Goal: Share content: Share content

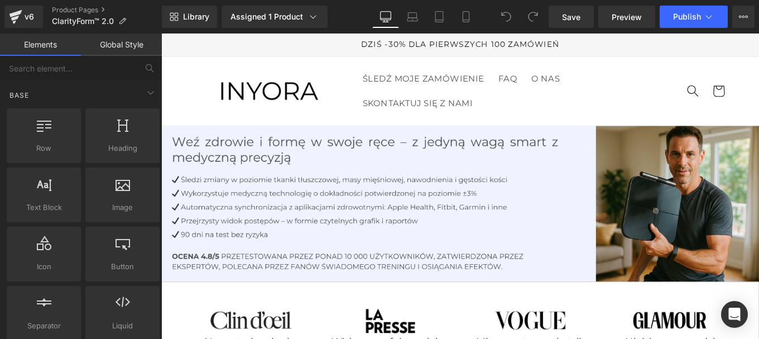
scroll to position [122, 0]
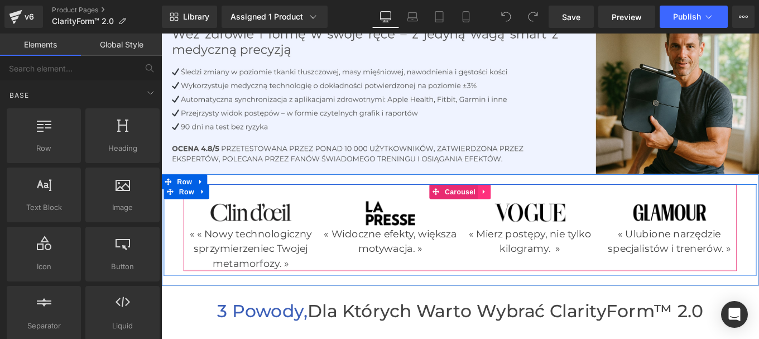
click at [522, 209] on icon at bounding box center [526, 212] width 8 height 8
click at [500, 210] on icon at bounding box center [504, 212] width 8 height 8
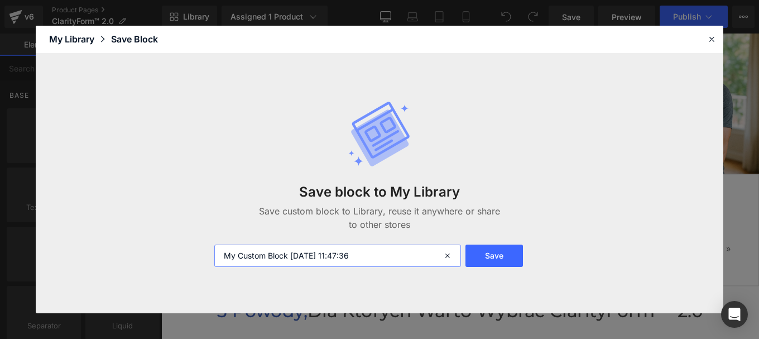
drag, startPoint x: 380, startPoint y: 257, endPoint x: 202, endPoint y: 254, distance: 177.4
click at [202, 254] on div "Save block to My Library Save custom block to Library, reuse it anywhere or sha…" at bounding box center [379, 184] width 687 height 260
type input "c"
type input "media"
click at [486, 258] on button "Save" at bounding box center [493, 255] width 57 height 22
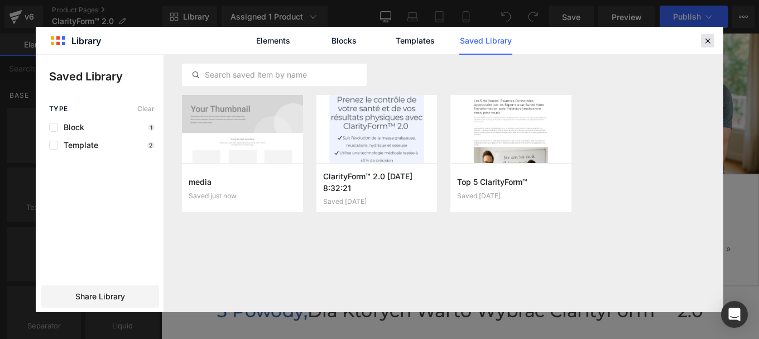
click at [713, 40] on div at bounding box center [707, 40] width 13 height 13
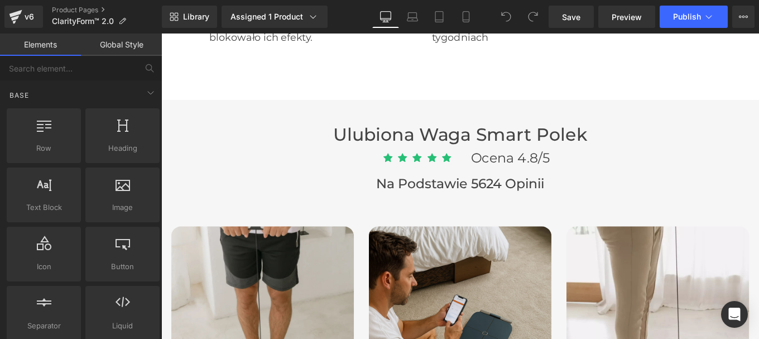
scroll to position [3027, 0]
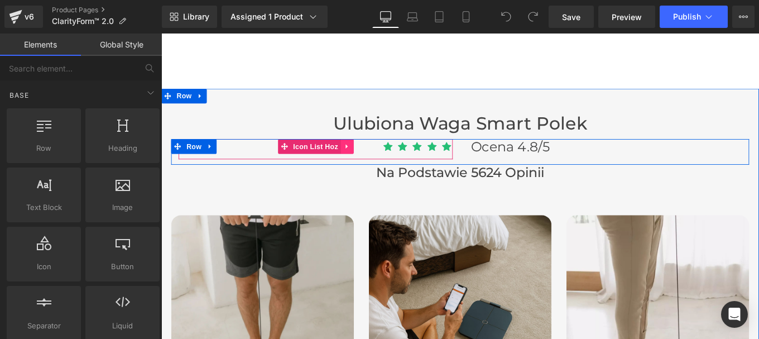
click at [367, 161] on icon at bounding box center [371, 161] width 8 height 8
click at [345, 161] on icon at bounding box center [349, 161] width 8 height 8
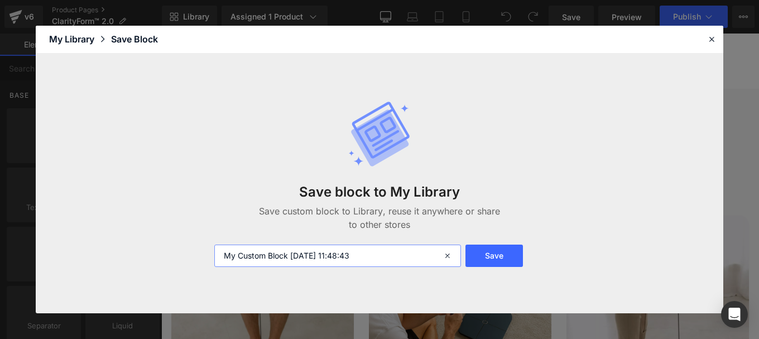
type textarea "8:43"
drag, startPoint x: 377, startPoint y: 258, endPoint x: 171, endPoint y: 258, distance: 205.8
click at [171, 258] on div "Save block to My Library Save custom block to Library, reuse it anywhere or sha…" at bounding box center [379, 184] width 687 height 260
type input "étoile"
click at [486, 257] on button "Save" at bounding box center [493, 255] width 57 height 22
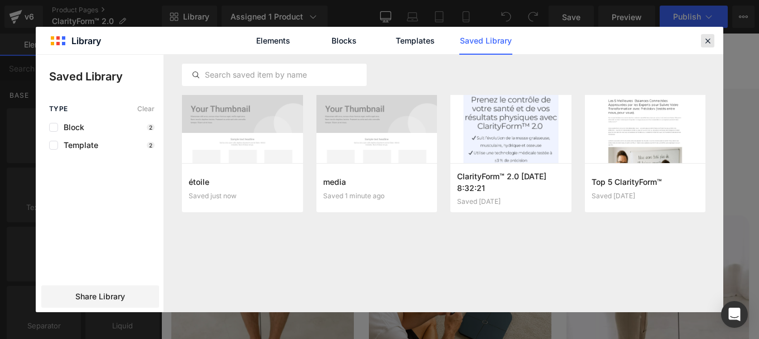
click at [709, 40] on icon at bounding box center [707, 41] width 10 height 10
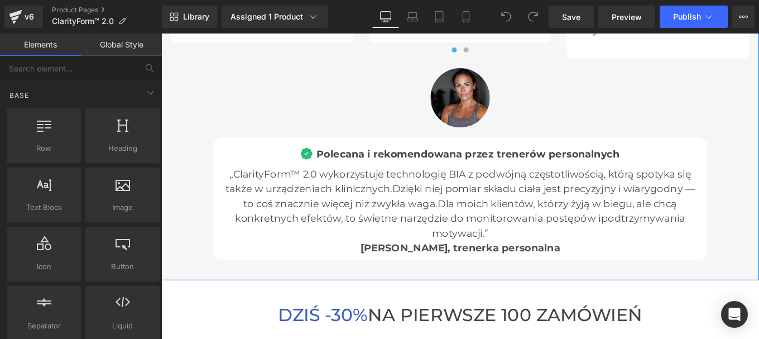
scroll to position [3710, 0]
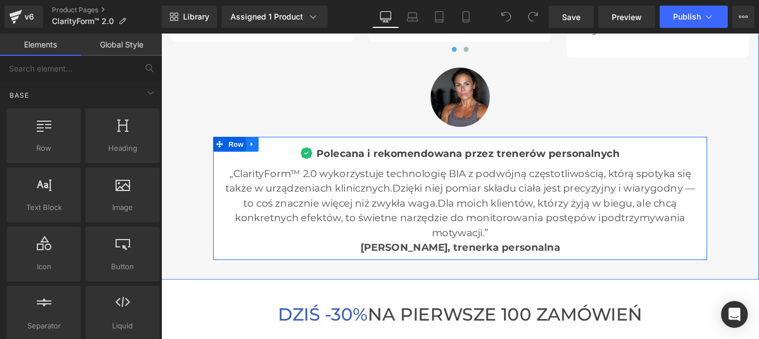
click at [260, 155] on icon at bounding box center [264, 159] width 8 height 8
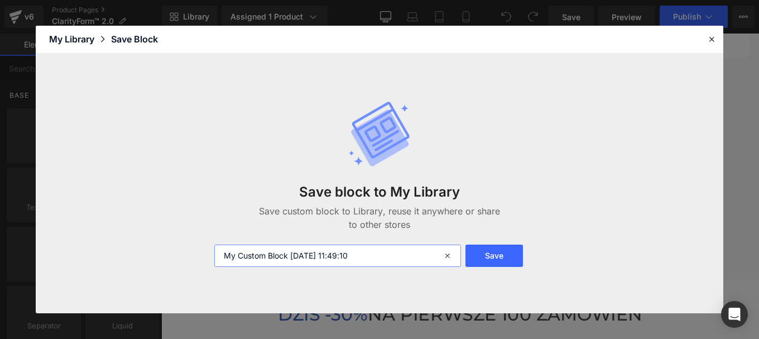
drag, startPoint x: 384, startPoint y: 259, endPoint x: 197, endPoint y: 254, distance: 186.9
click at [197, 254] on div "Save block to My Library Save custom block to Library, reuse it anywhere or sha…" at bounding box center [379, 184] width 687 height 260
type input "docteur"
click at [494, 257] on button "Save" at bounding box center [493, 255] width 57 height 22
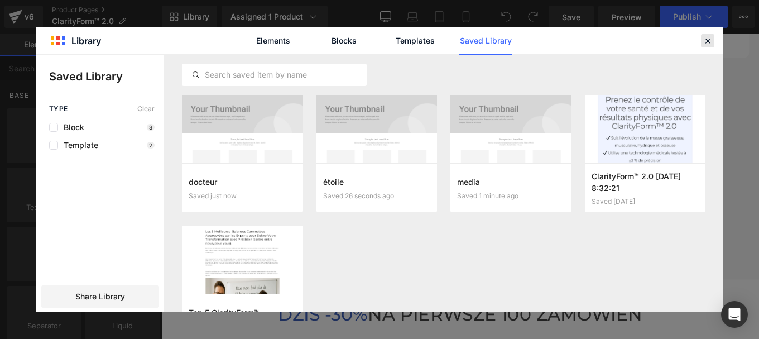
click at [705, 36] on icon at bounding box center [707, 41] width 10 height 10
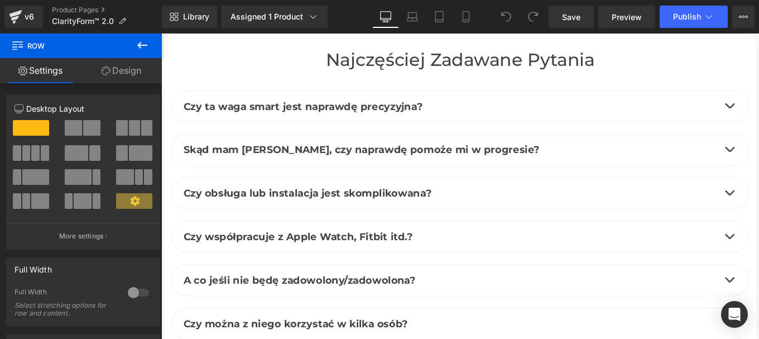
scroll to position [4830, 0]
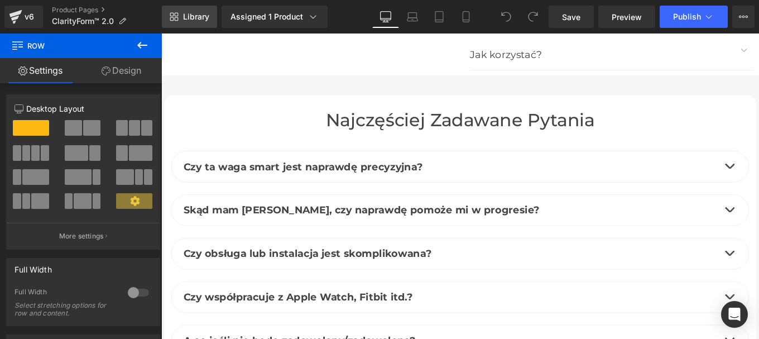
click at [192, 17] on span "Library" at bounding box center [196, 17] width 26 height 10
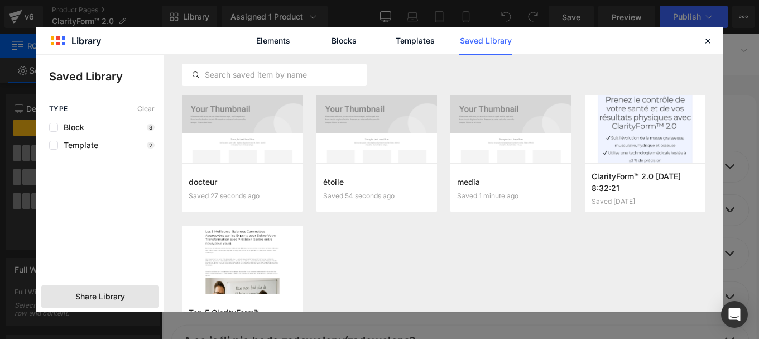
click at [123, 297] on span "Share Library" at bounding box center [100, 296] width 50 height 11
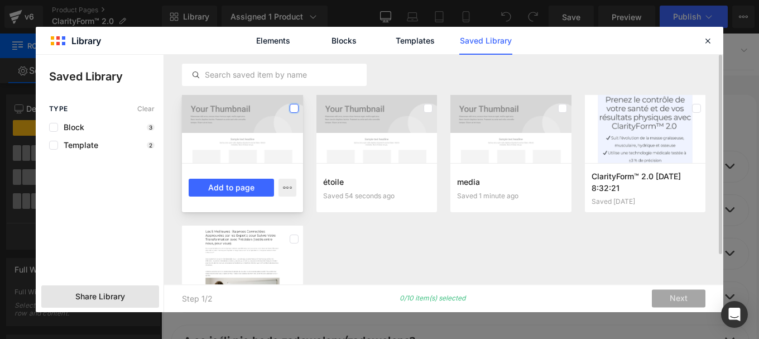
click at [291, 107] on label at bounding box center [294, 108] width 9 height 9
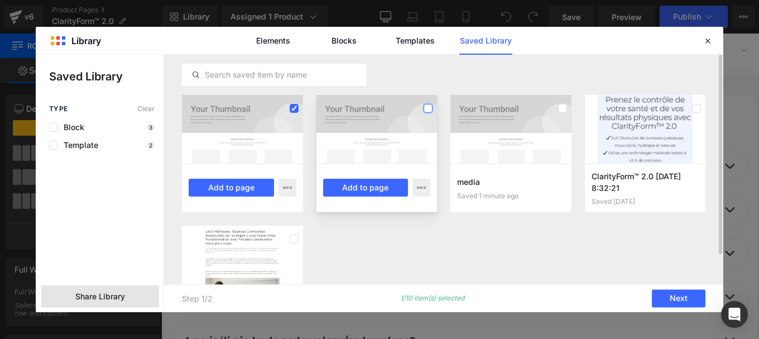
click at [424, 111] on label at bounding box center [427, 108] width 9 height 9
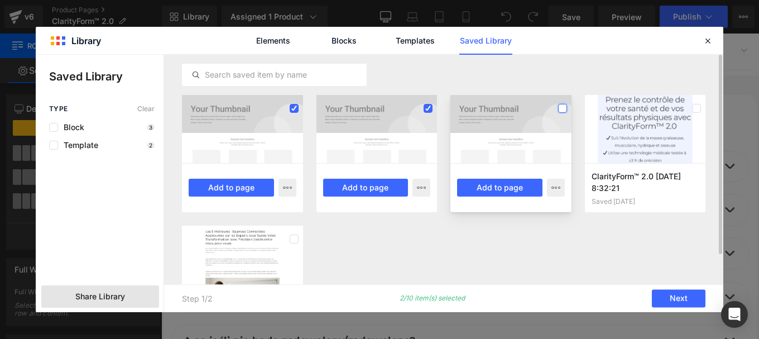
click at [560, 106] on label at bounding box center [562, 108] width 9 height 9
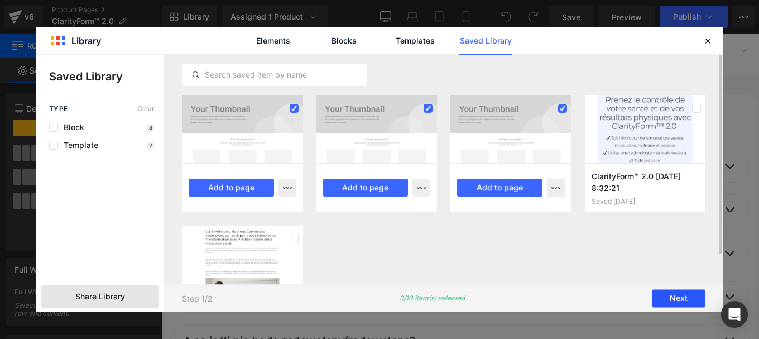
click at [671, 300] on button "Next" at bounding box center [679, 299] width 54 height 18
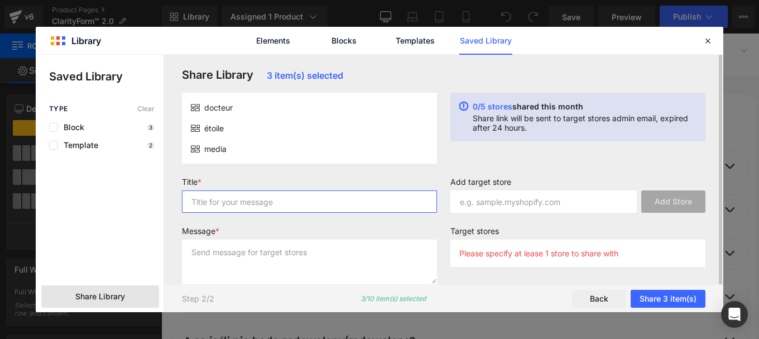
click at [263, 206] on input "text" at bounding box center [309, 201] width 255 height 22
type input "p"
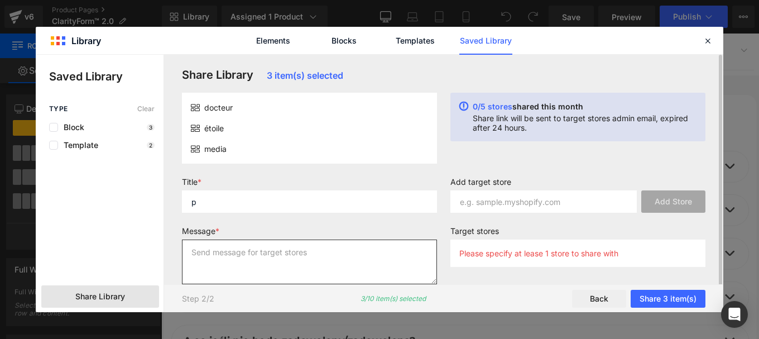
click at [253, 257] on textarea at bounding box center [309, 261] width 255 height 45
type textarea "p"
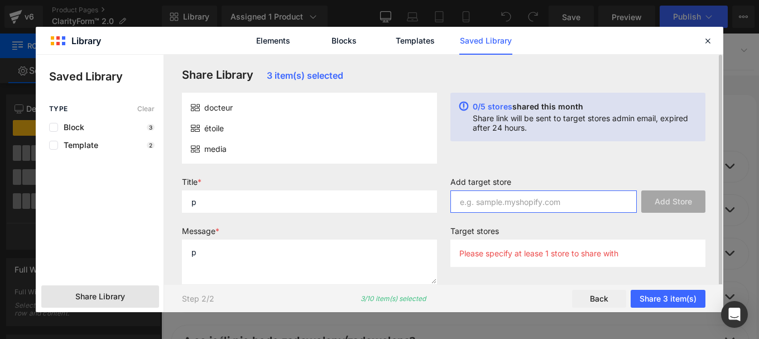
click at [523, 209] on input "text" at bounding box center [543, 201] width 186 height 22
paste input "bkw0z2-0j"
type input "bkw0z2-0j"
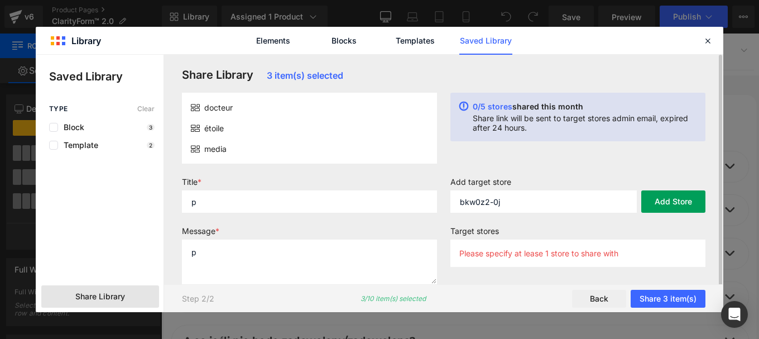
click at [664, 206] on button "Add Store" at bounding box center [673, 201] width 64 height 22
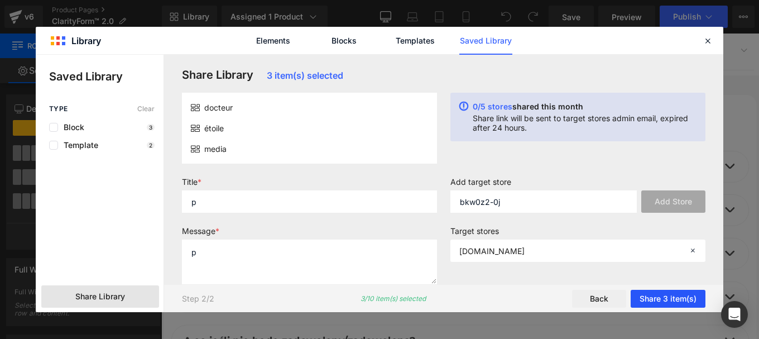
click at [655, 298] on button "Share 3 item(s)" at bounding box center [667, 299] width 75 height 18
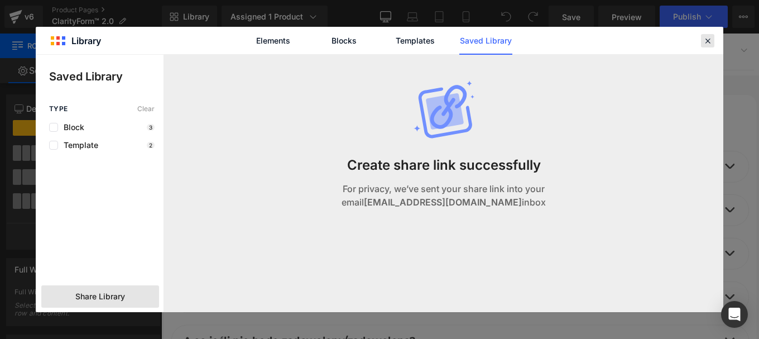
drag, startPoint x: 710, startPoint y: 36, endPoint x: 337, endPoint y: 182, distance: 400.5
click at [710, 36] on icon at bounding box center [707, 41] width 10 height 10
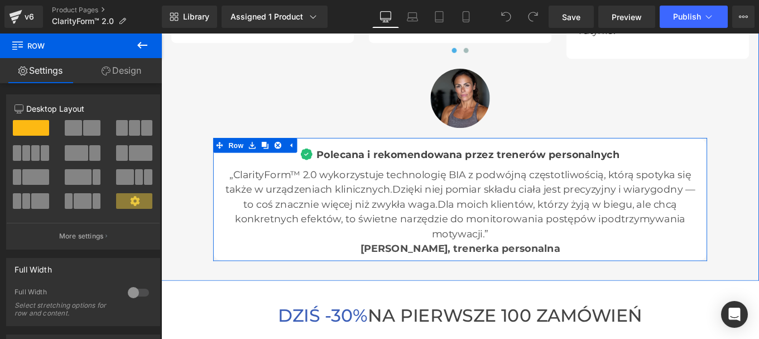
scroll to position [3708, 0]
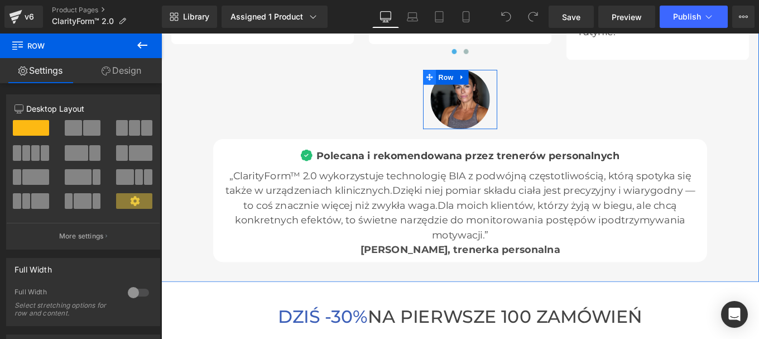
click at [460, 84] on icon at bounding box center [464, 83] width 8 height 8
click at [497, 81] on icon at bounding box center [501, 83] width 8 height 8
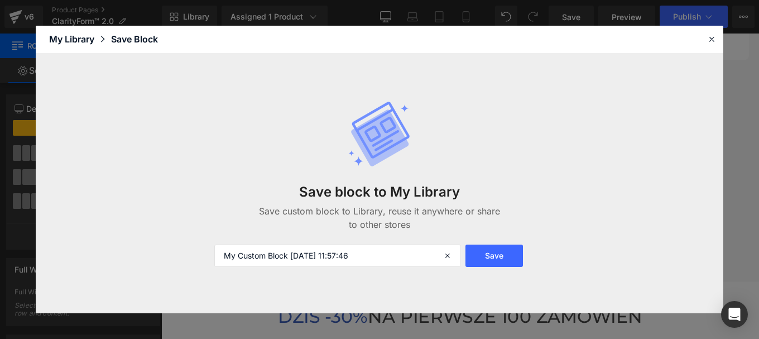
drag, startPoint x: 380, startPoint y: 258, endPoint x: 191, endPoint y: 261, distance: 189.1
click at [191, 261] on div "Save block to My Library Save custom block to Library, reuse it anywhere or sha…" at bounding box center [379, 184] width 687 height 260
type input "photo doc"
click at [489, 259] on button "Save" at bounding box center [493, 255] width 57 height 22
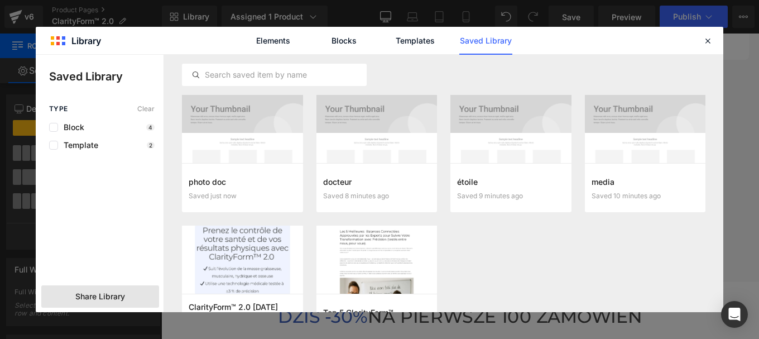
click at [84, 291] on span "Share Library" at bounding box center [100, 296] width 50 height 11
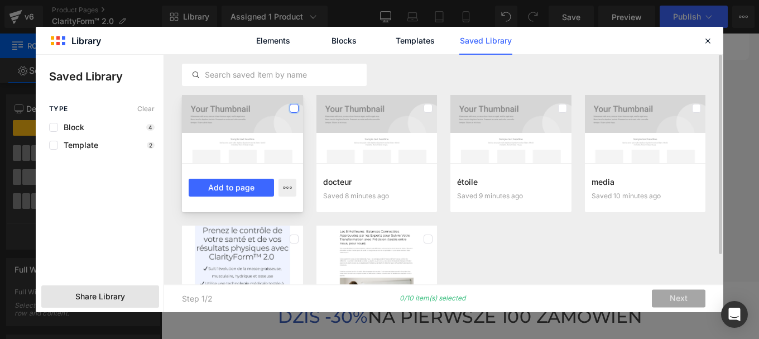
click at [290, 111] on label at bounding box center [294, 108] width 9 height 9
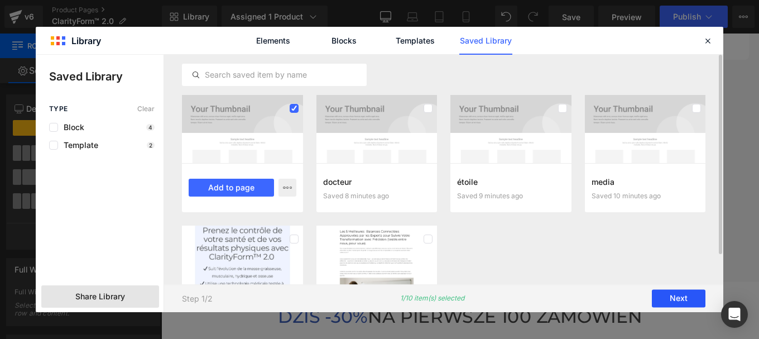
click at [667, 293] on button "Next" at bounding box center [679, 299] width 54 height 18
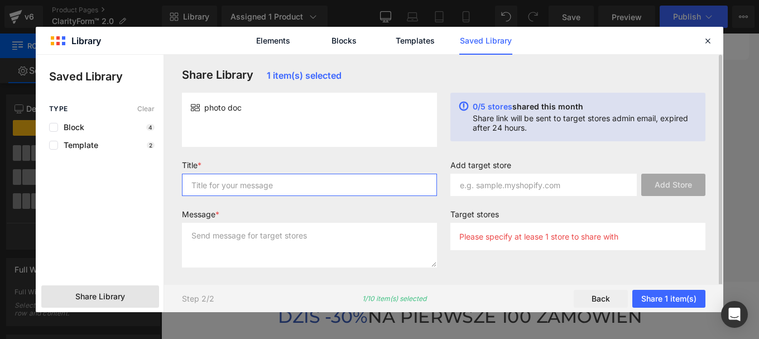
click at [321, 180] on input "text" at bounding box center [309, 184] width 255 height 22
type input "p"
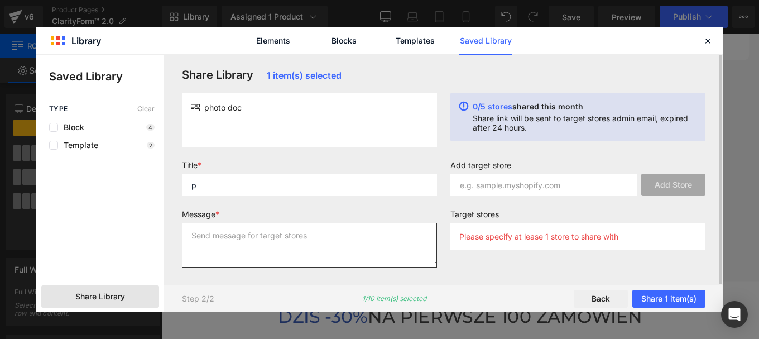
type textarea "p"
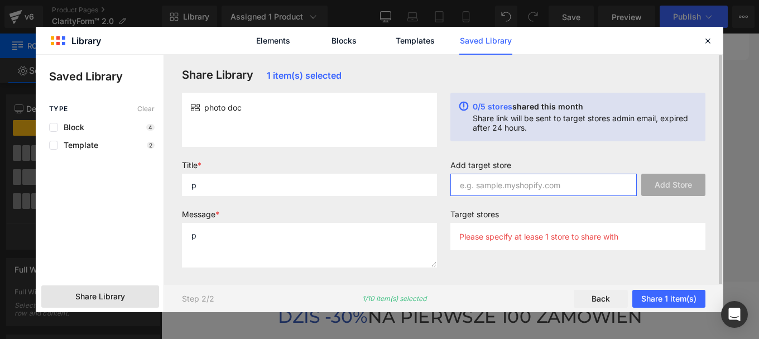
click at [509, 185] on input "text" at bounding box center [543, 184] width 186 height 22
paste input "bkw0z2-0j"
type input "bkw0z2-0j"
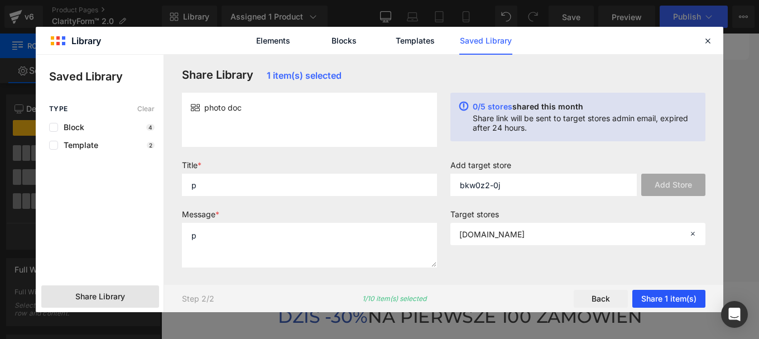
click at [654, 295] on button "Share 1 item(s)" at bounding box center [668, 299] width 73 height 18
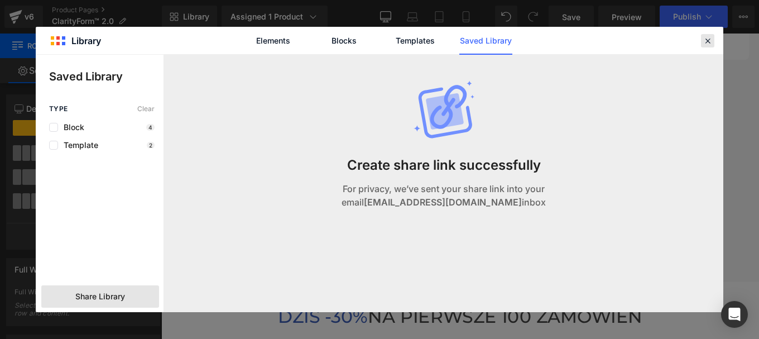
click at [705, 41] on icon at bounding box center [707, 41] width 10 height 10
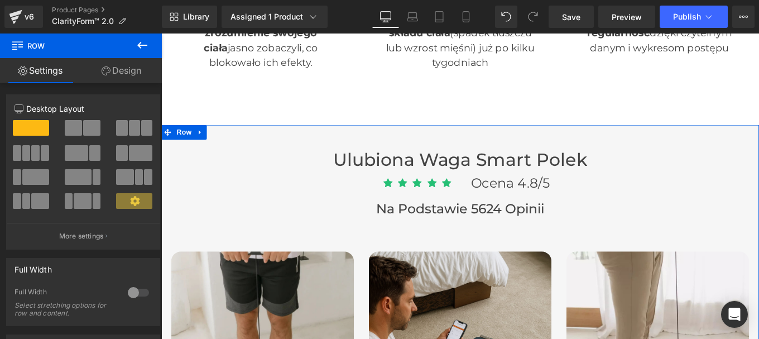
scroll to position [2986, 0]
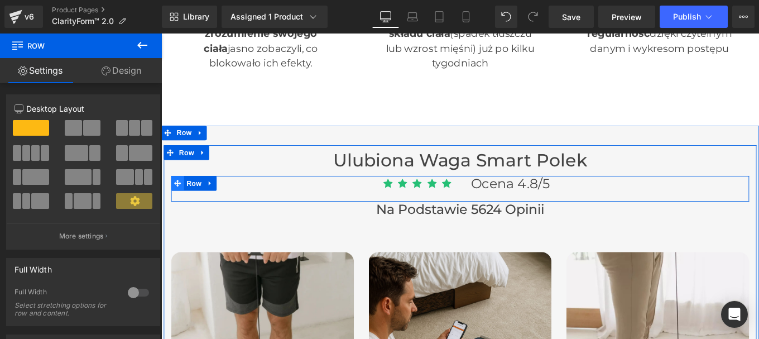
click at [176, 200] on icon at bounding box center [180, 203] width 8 height 8
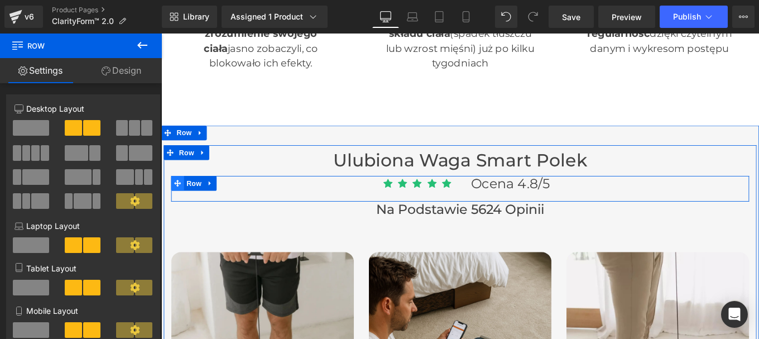
click at [176, 200] on icon at bounding box center [180, 203] width 8 height 8
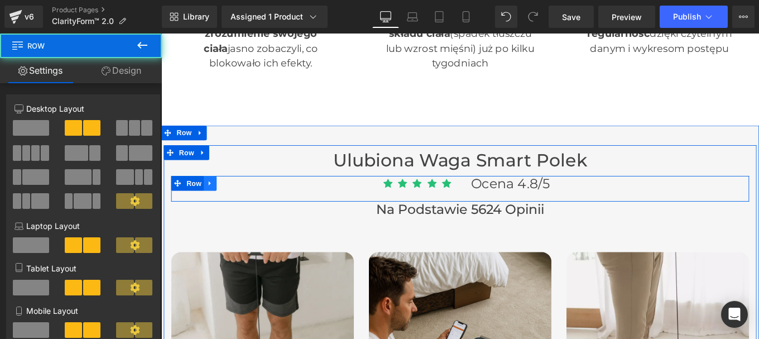
click at [218, 204] on link at bounding box center [216, 202] width 15 height 17
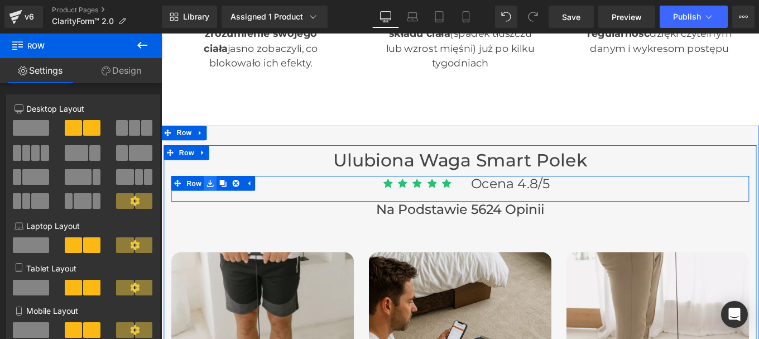
click at [213, 199] on icon at bounding box center [217, 203] width 8 height 8
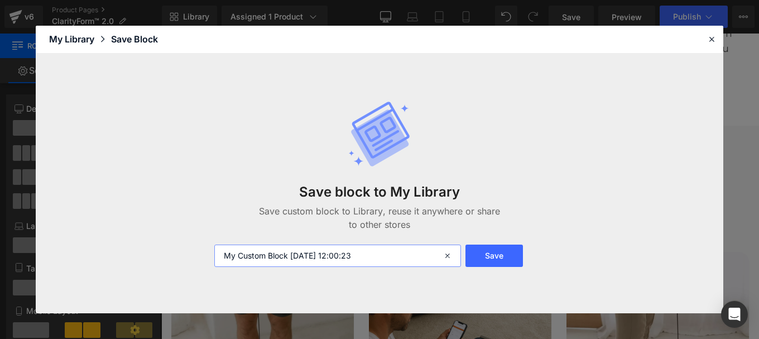
drag, startPoint x: 356, startPoint y: 255, endPoint x: 167, endPoint y: 254, distance: 188.5
click at [0, 0] on div "Save block to My Library Save custom block to Library, reuse it anywhere or sha…" at bounding box center [0, 0] width 0 height 0
type input "row etoile"
click at [0, 0] on button "Save" at bounding box center [0, 0] width 0 height 0
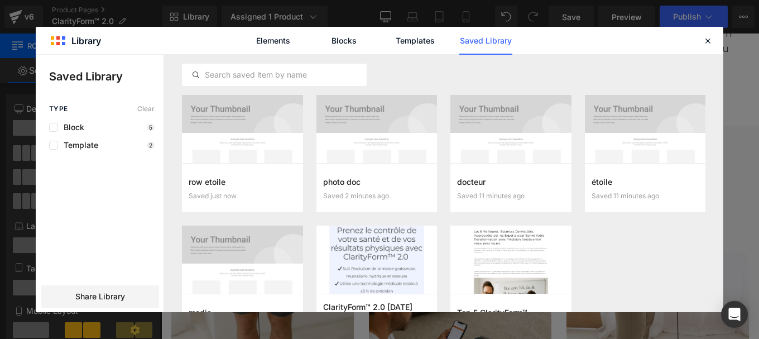
click at [0, 0] on div "Type Clear Block 5 Template 2 Share Library" at bounding box center [0, 0] width 0 height 0
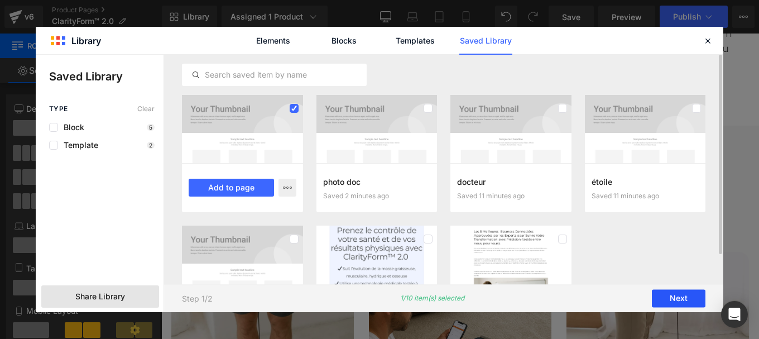
click at [0, 0] on button "Next" at bounding box center [0, 0] width 0 height 0
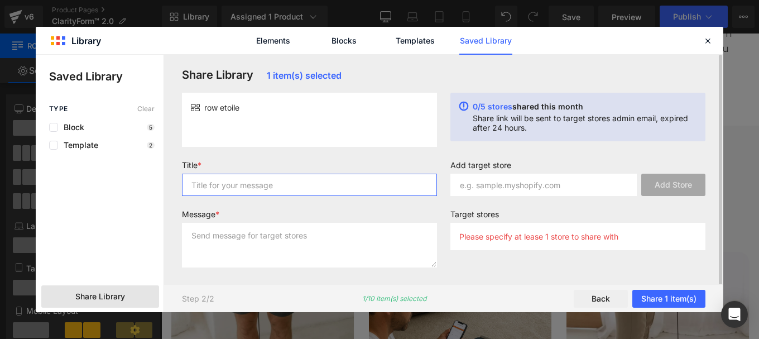
type input "pm"
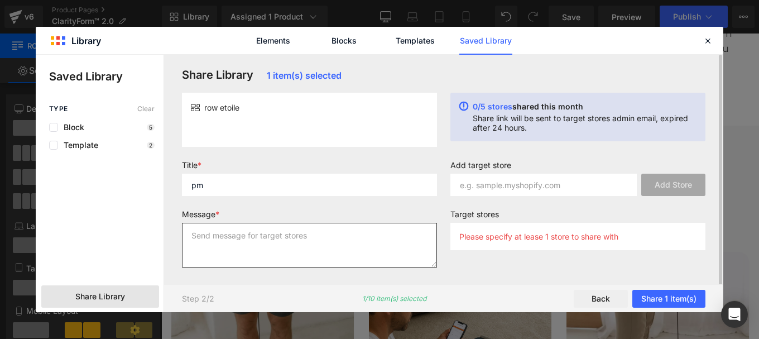
click at [245, 235] on textarea at bounding box center [309, 245] width 255 height 45
type textarea "pm"
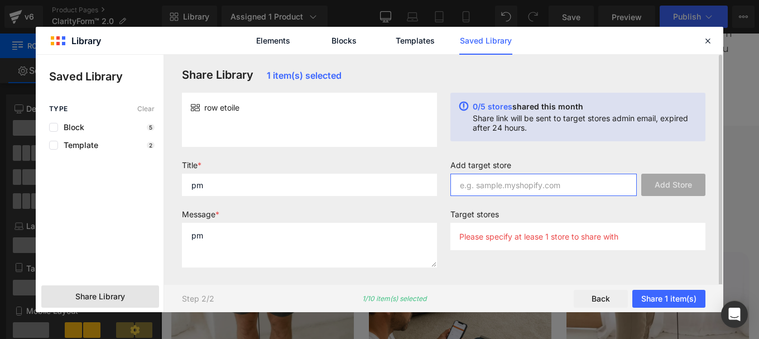
click at [0, 0] on input "text" at bounding box center [0, 0] width 0 height 0
paste input "bkw0z2-0j"
type input "bkw0z2-0j"
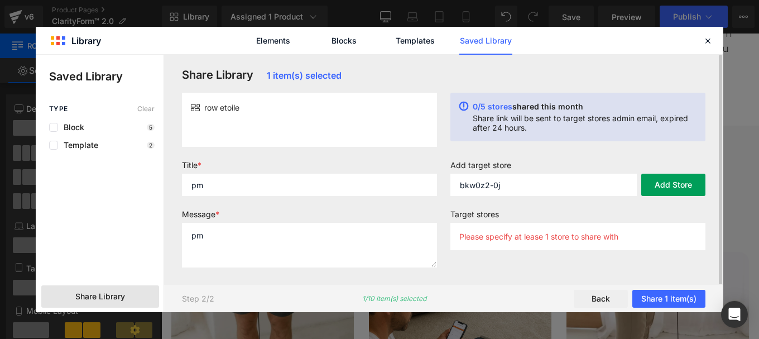
click at [0, 0] on button "Add Store" at bounding box center [0, 0] width 0 height 0
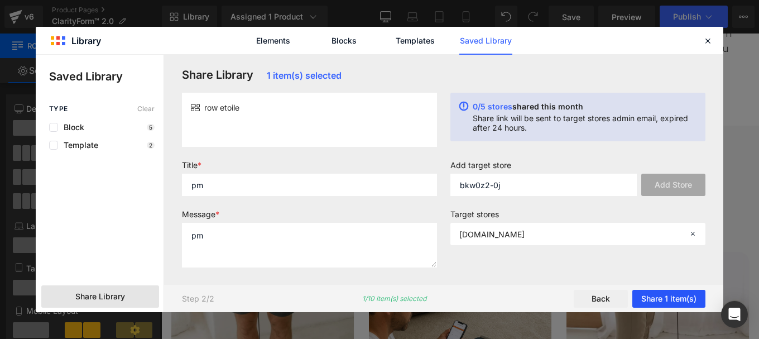
click at [663, 296] on button "Share 1 item(s)" at bounding box center [668, 299] width 73 height 18
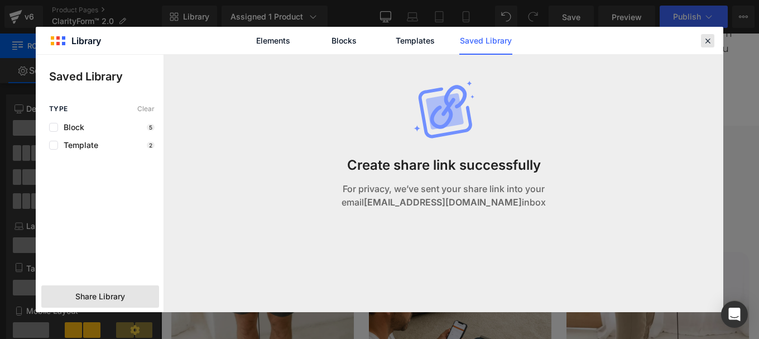
click at [0, 0] on icon at bounding box center [0, 0] width 0 height 0
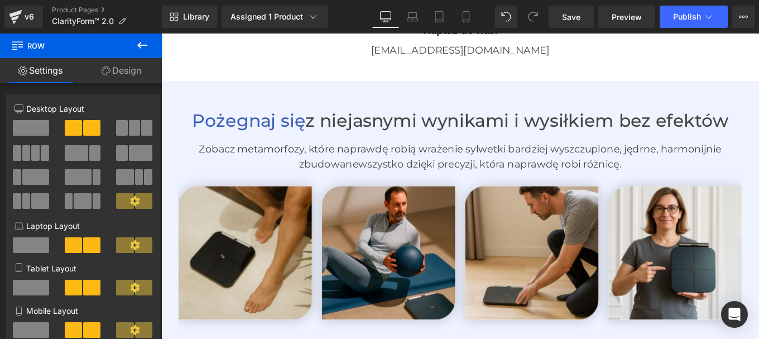
scroll to position [2404, 0]
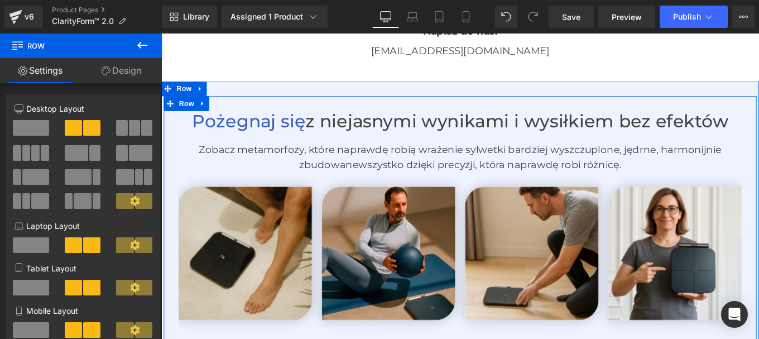
drag, startPoint x: 184, startPoint y: 114, endPoint x: 393, endPoint y: 172, distance: 216.4
click at [184, 114] on span "Row" at bounding box center [190, 112] width 22 height 17
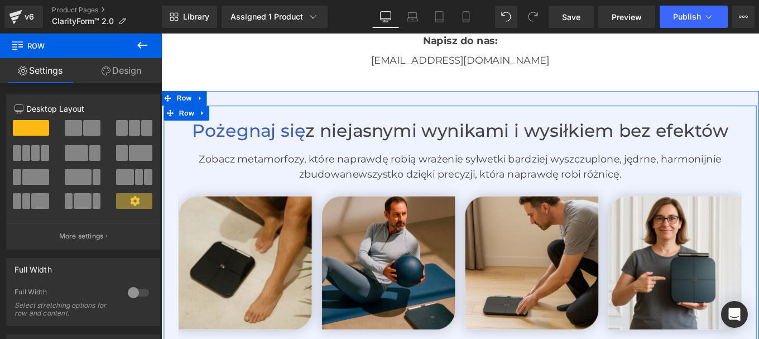
scroll to position [2386, 0]
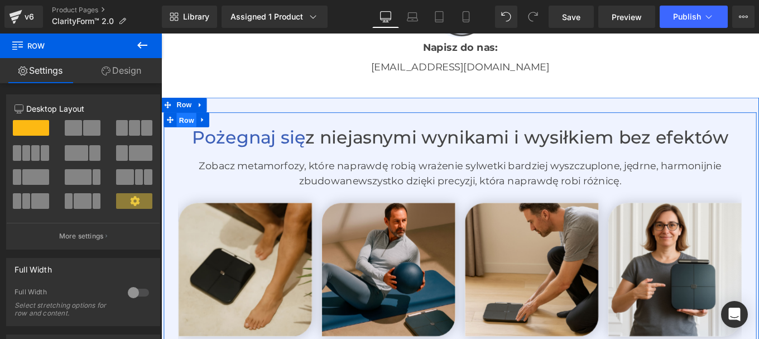
click at [187, 128] on span "Row" at bounding box center [190, 131] width 22 height 17
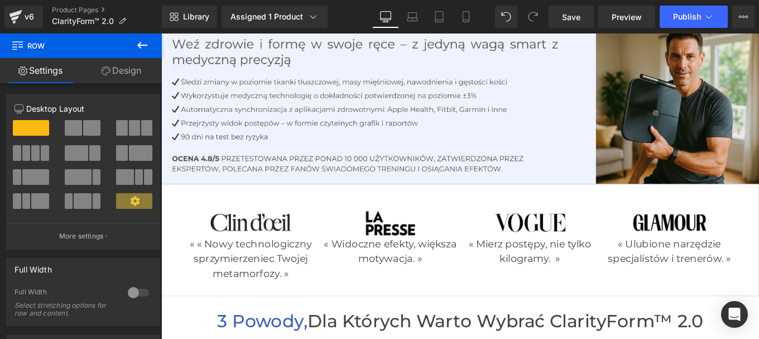
scroll to position [151, 0]
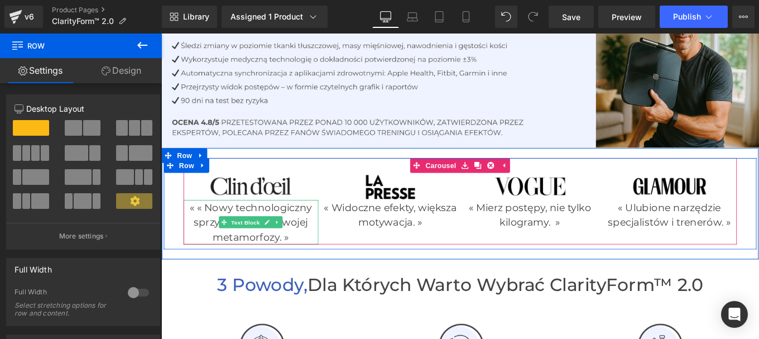
click at [204, 227] on p "« « Nowy technologiczny sprzymierzeniec Twojej metamorfozy. »" at bounding box center [262, 246] width 152 height 50
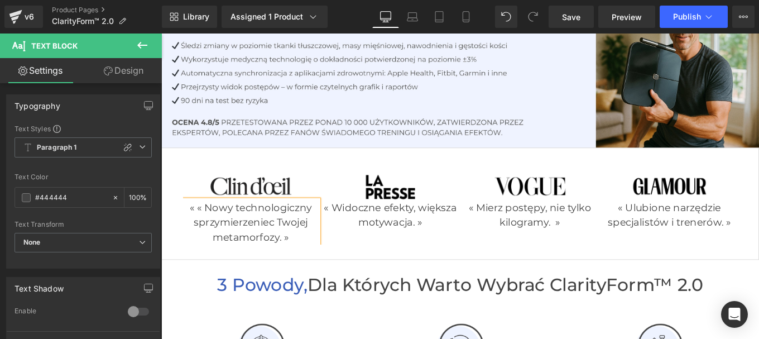
click at [204, 227] on p "« « Nowy technologiczny sprzymierzeniec Twojej metamorfozy. »" at bounding box center [262, 246] width 152 height 50
click at [685, 5] on div "Library Assigned 1 Product Product Preview ClarityForm™ 2.0 - Twój precyzyjny r…" at bounding box center [460, 16] width 597 height 33
click at [684, 15] on span "Publish" at bounding box center [687, 16] width 28 height 9
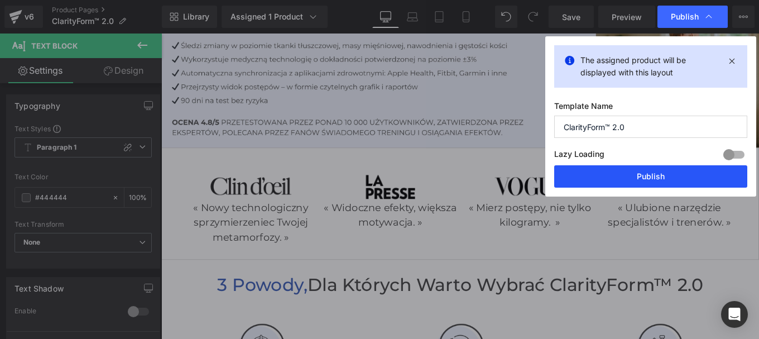
click at [0, 0] on button "Publish" at bounding box center [0, 0] width 0 height 0
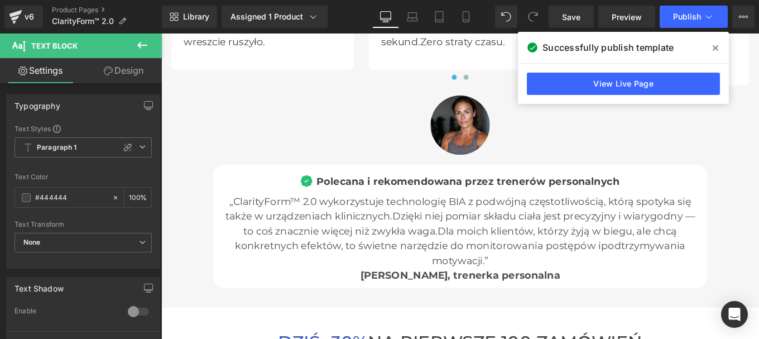
scroll to position [3679, 0]
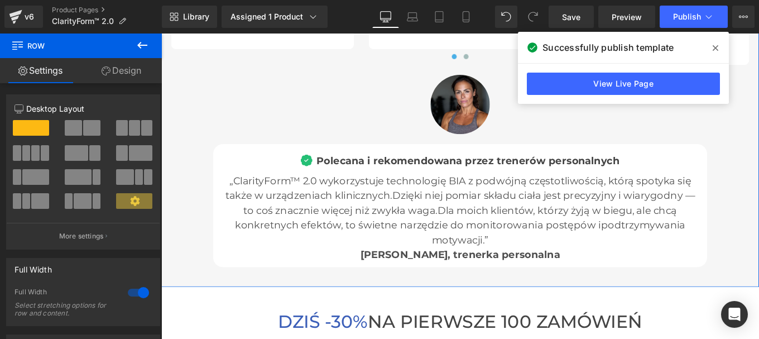
scroll to position [3702, 0]
